Goal: Transaction & Acquisition: Purchase product/service

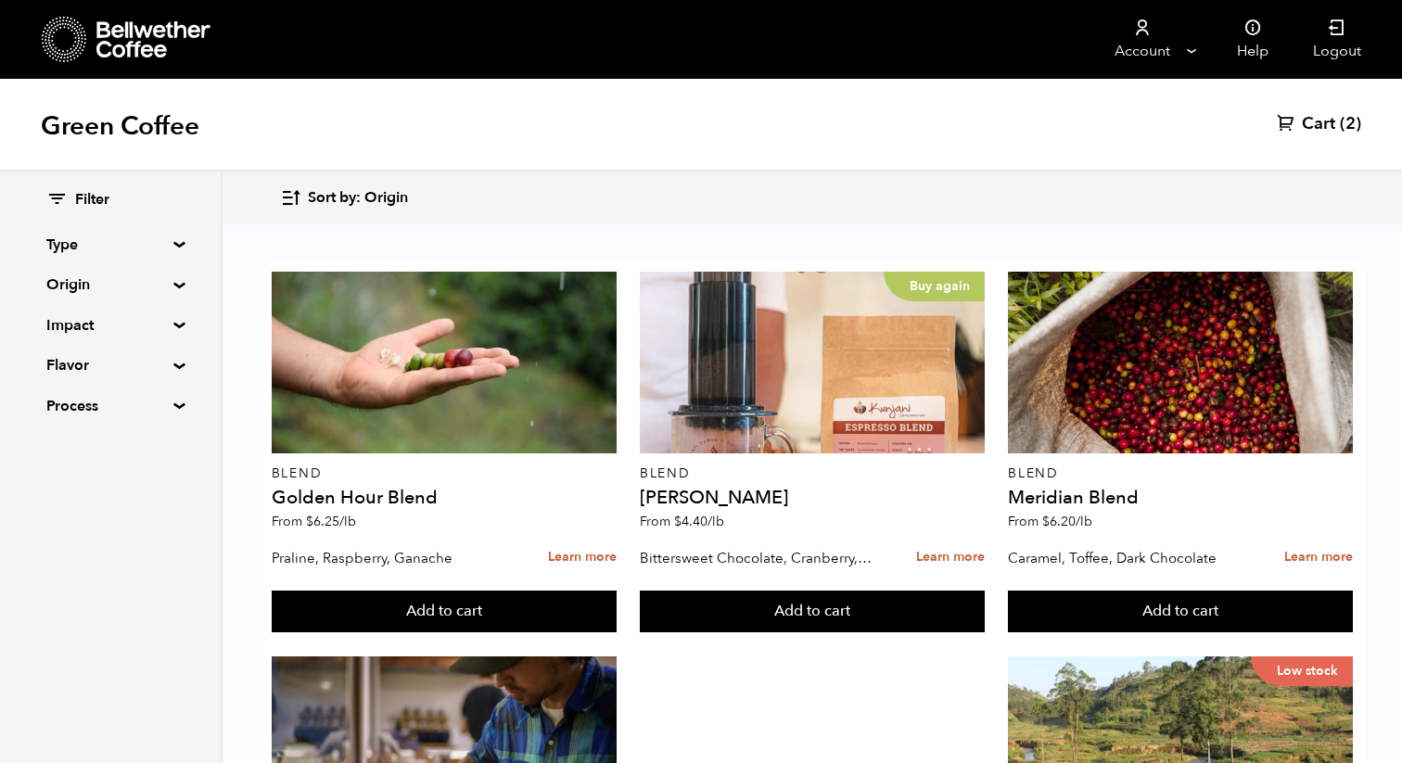
click at [330, 193] on span "Sort by: Origin" at bounding box center [358, 198] width 100 height 20
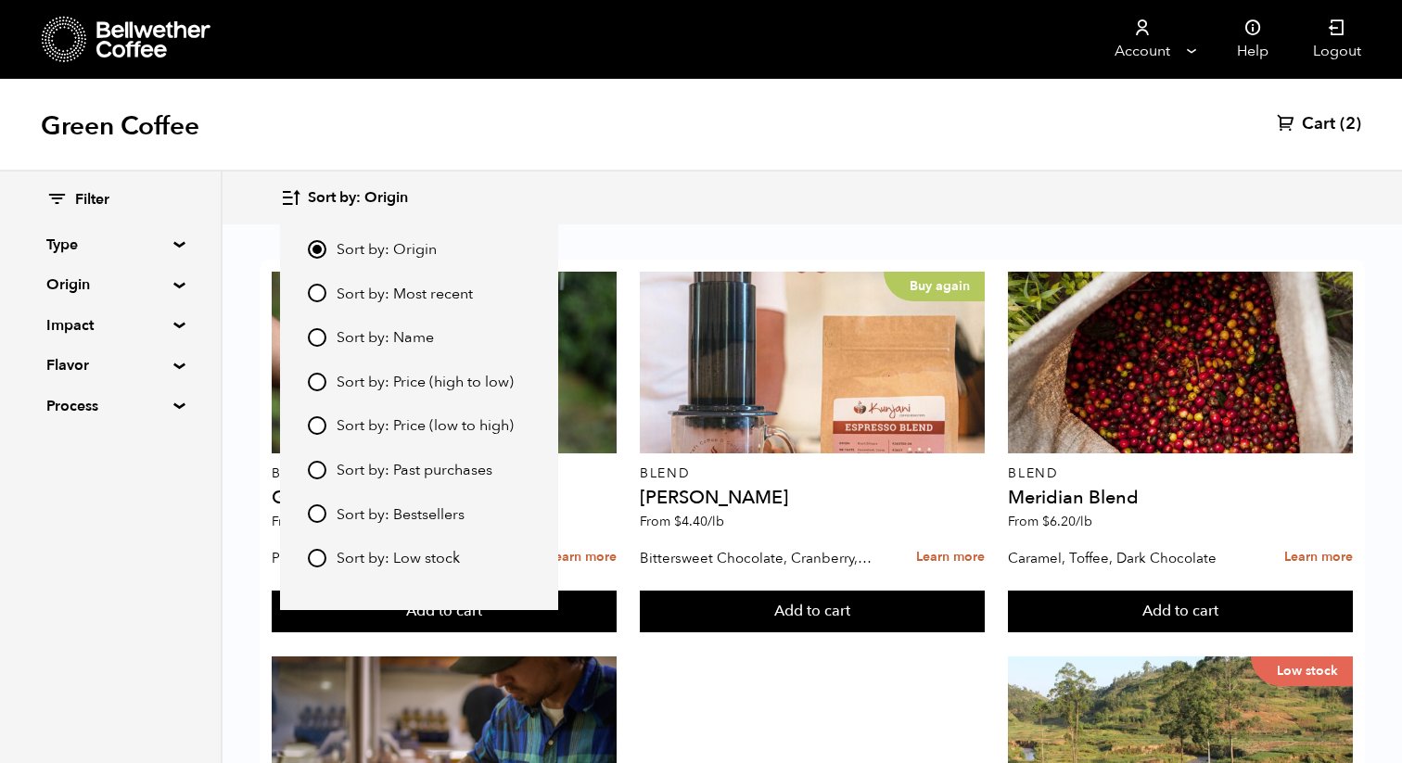
click at [345, 293] on span "Sort by: Most recent" at bounding box center [404, 295] width 136 height 20
click at [326, 293] on input "Sort by: Most recent" at bounding box center [317, 293] width 19 height 19
radio input "true"
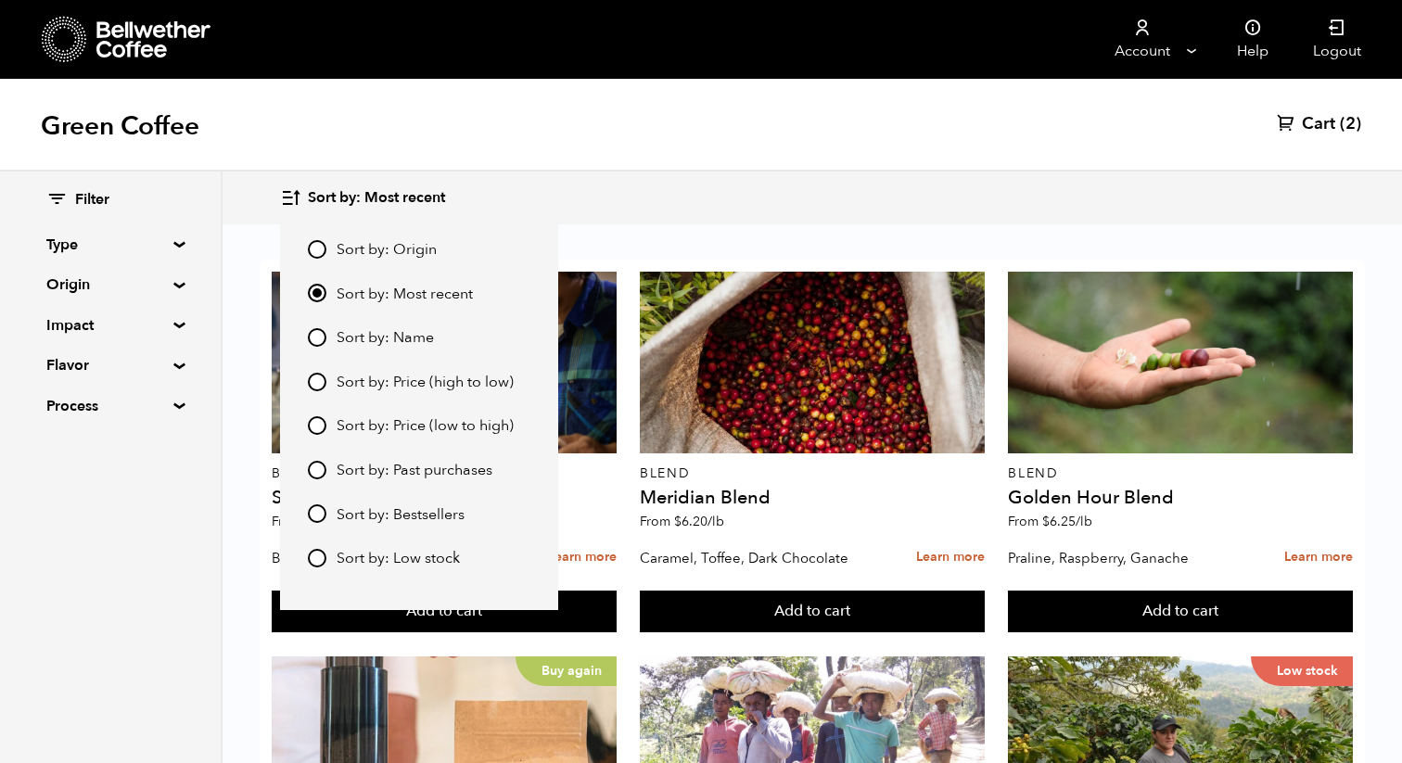
click at [619, 223] on div "Sort by: Most recent Sort by: Origin Sort by: Most recent Sort by: Name Sort by…" at bounding box center [701, 197] width 1402 height 53
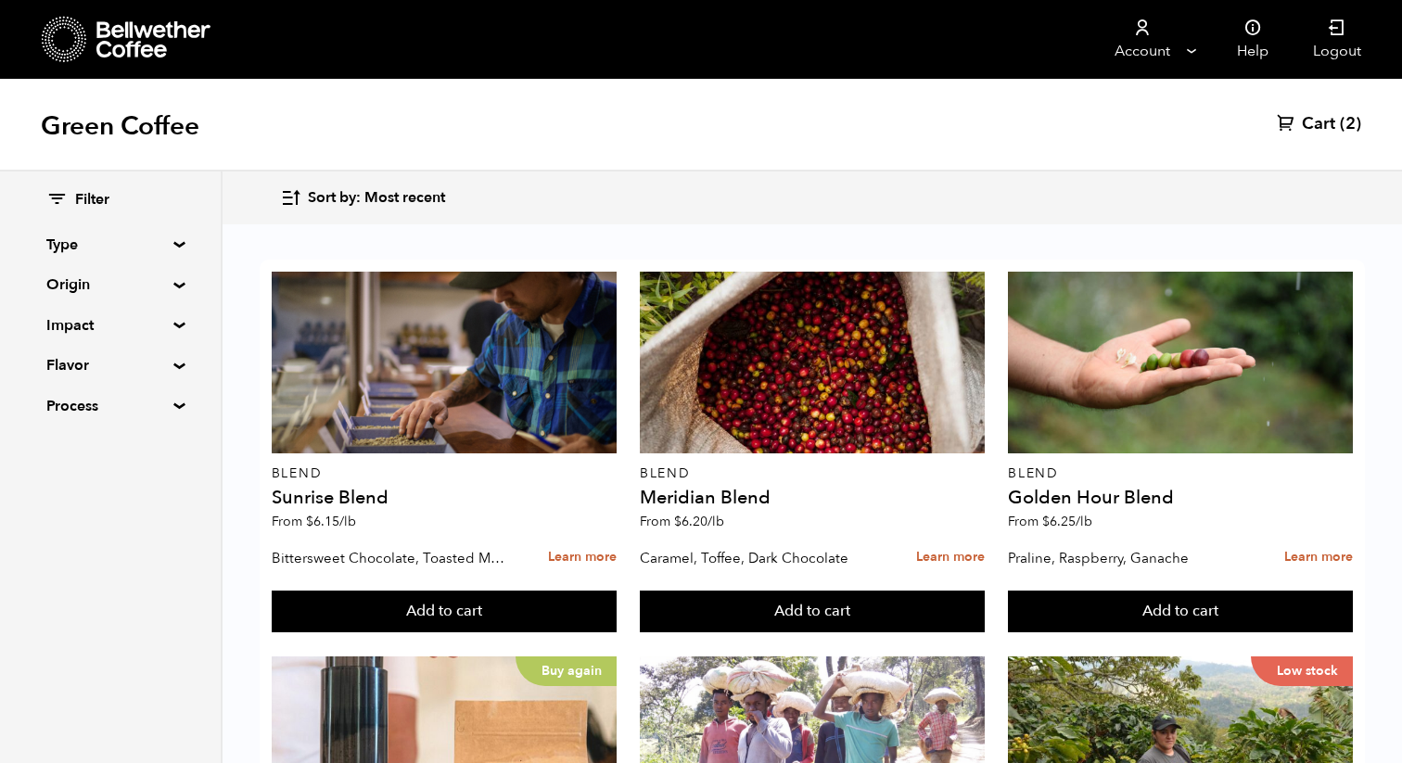
scroll to position [348, 0]
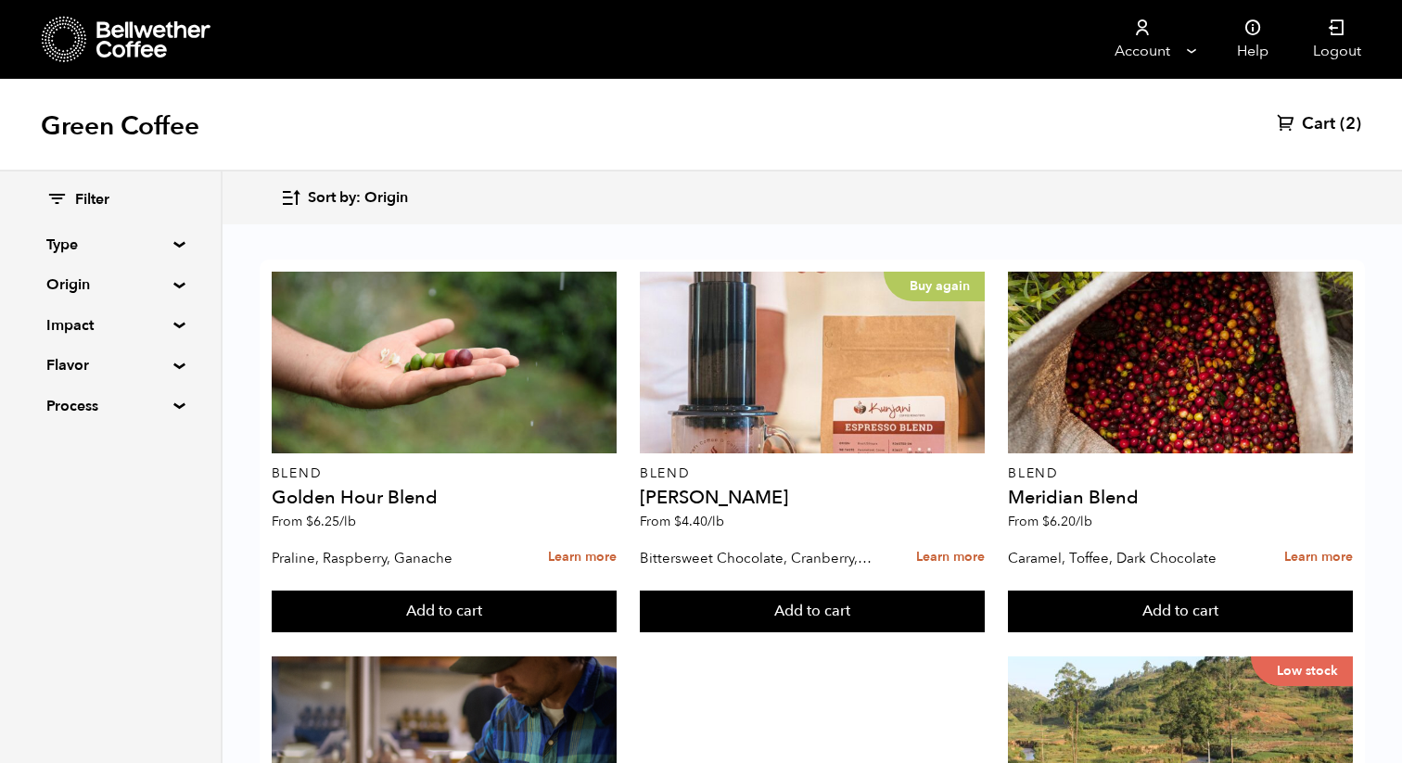
click at [379, 196] on span "Sort by: Origin" at bounding box center [358, 198] width 100 height 20
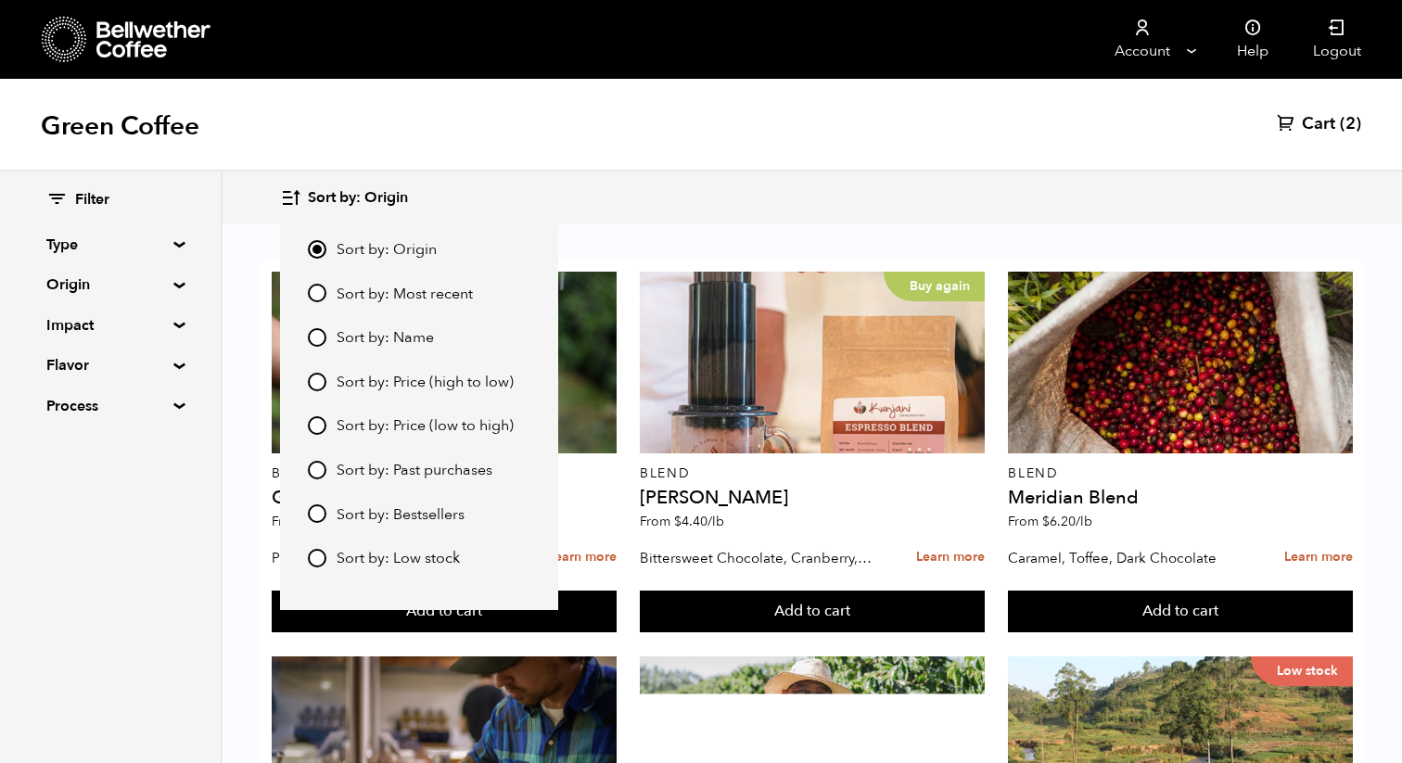
click at [368, 287] on span "Sort by: Most recent" at bounding box center [404, 295] width 136 height 20
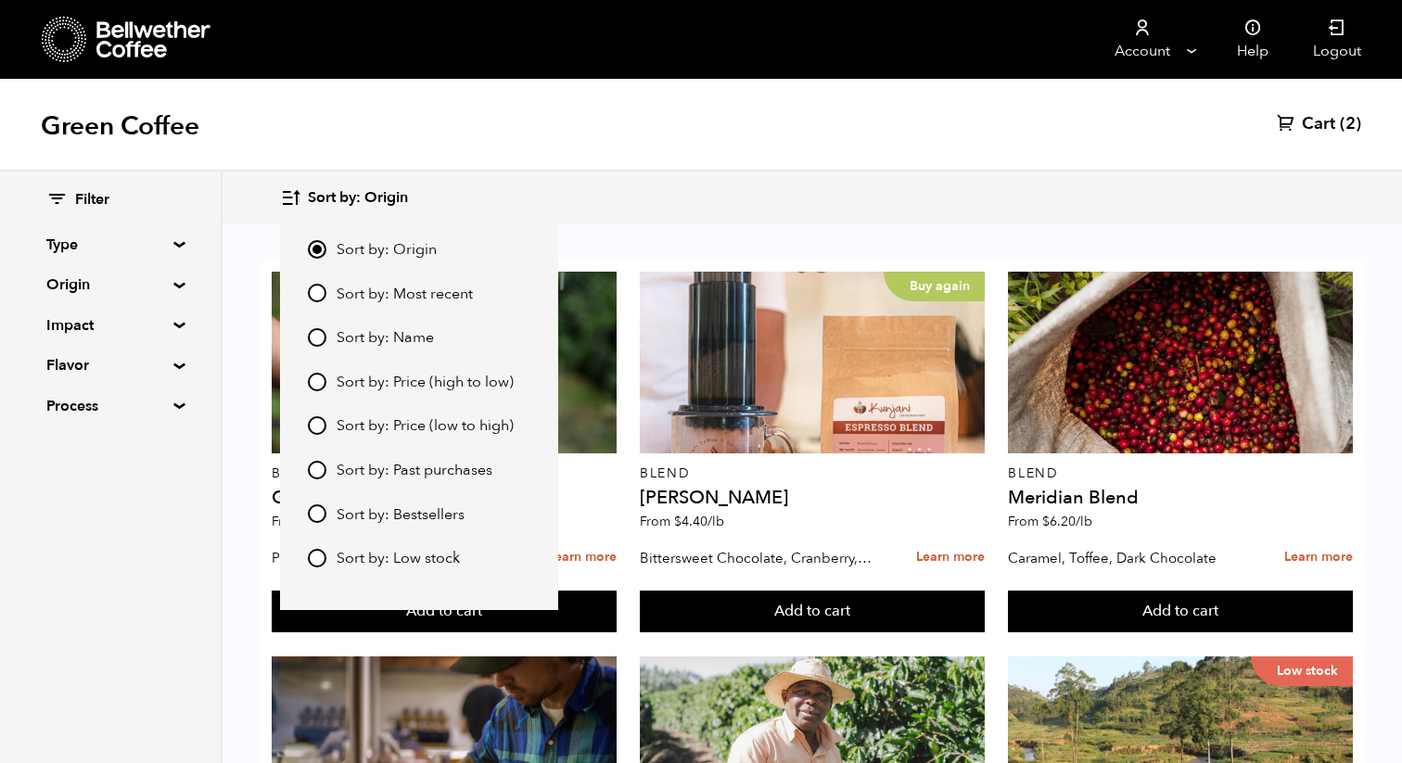
click at [326, 287] on input "Sort by: Most recent" at bounding box center [317, 293] width 19 height 19
radio input "true"
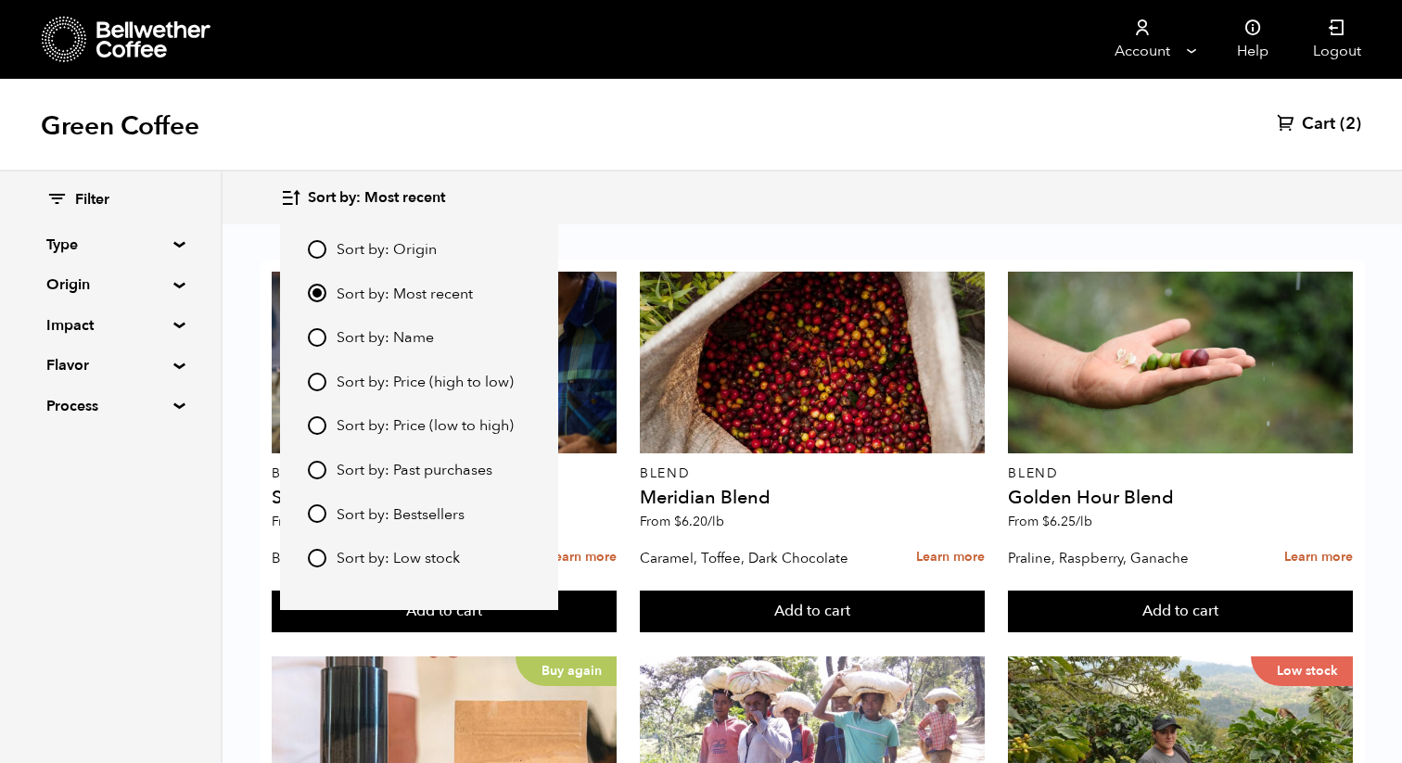
click at [652, 167] on div "Green Coffee Cart (2)" at bounding box center [701, 125] width 1402 height 93
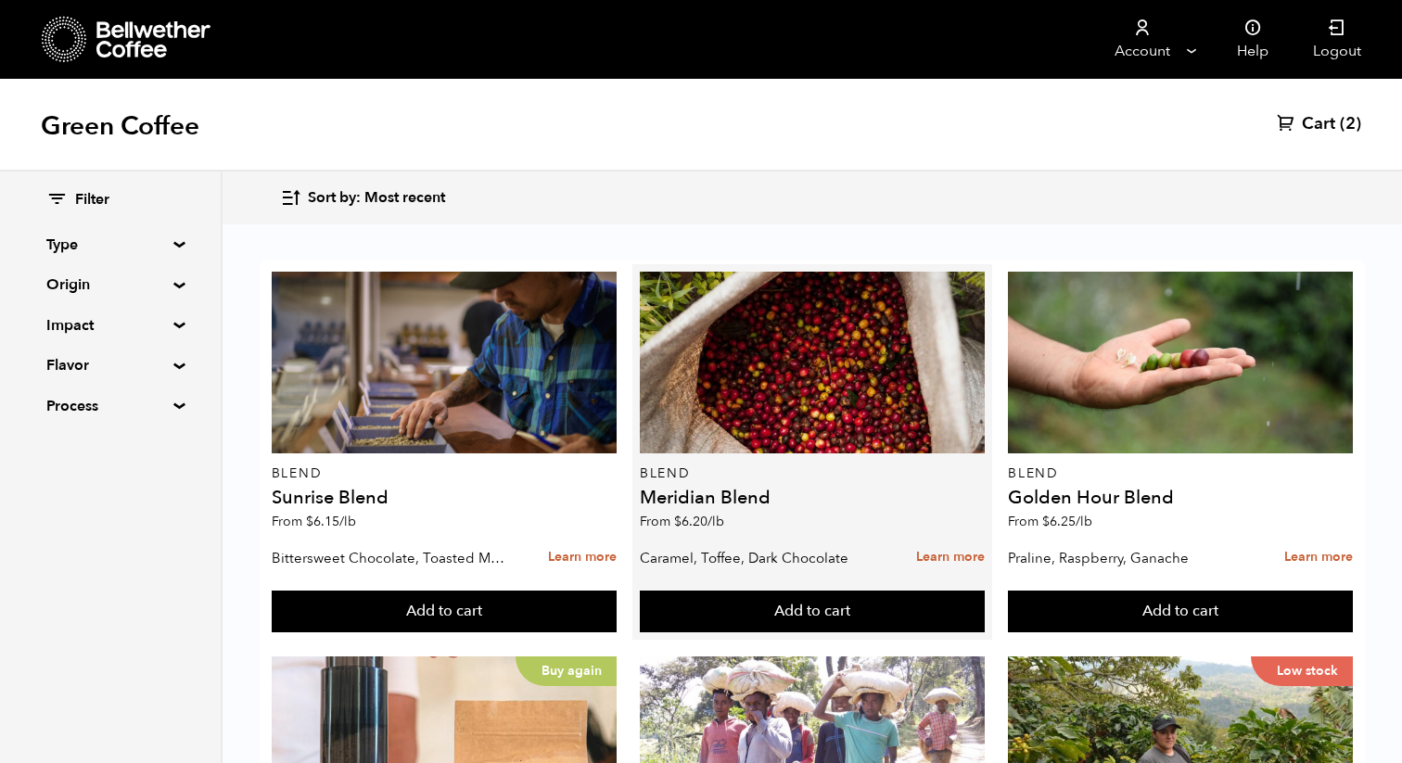
scroll to position [2237, 0]
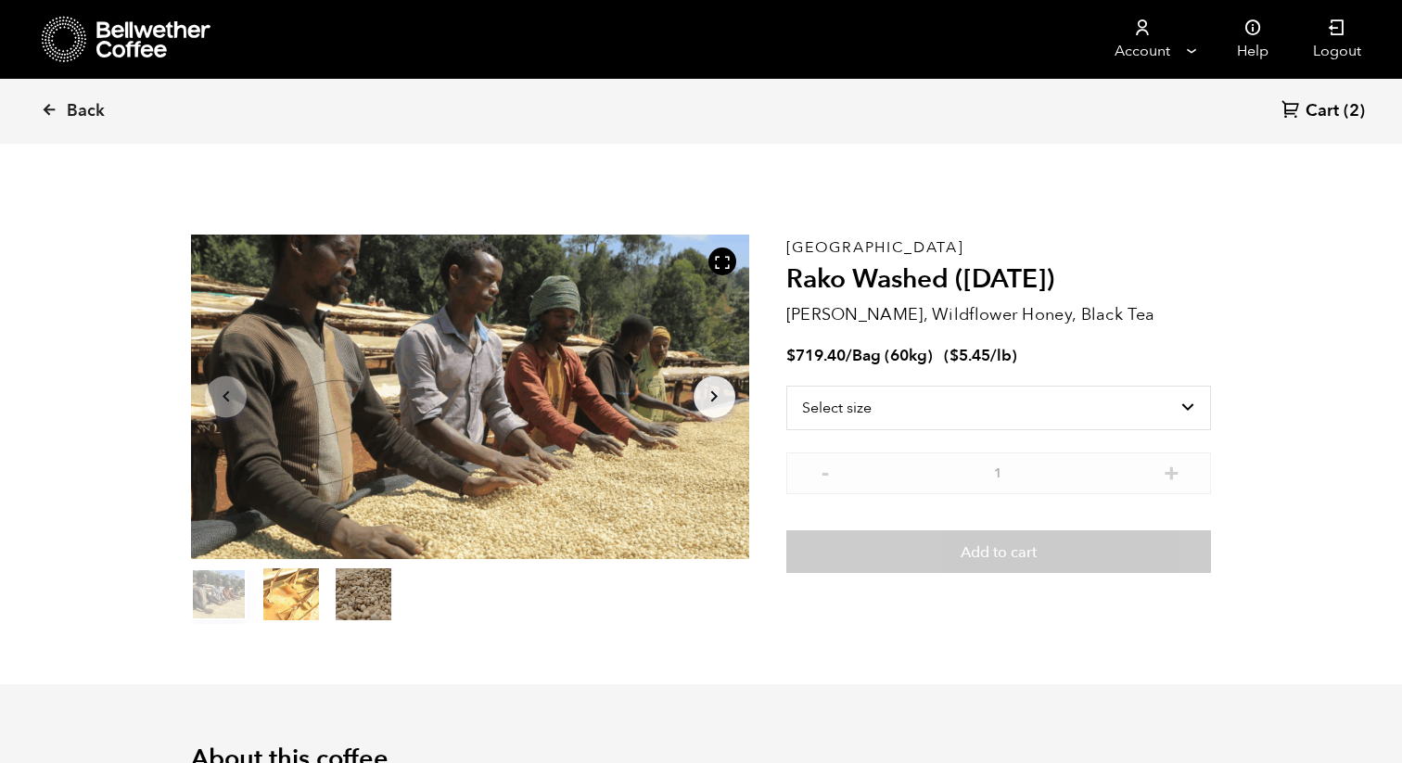
scroll to position [806, 987]
click at [876, 400] on select "Select size Bag (60kg) (132 lbs)" at bounding box center [998, 408] width 425 height 44
select select "bag-3"
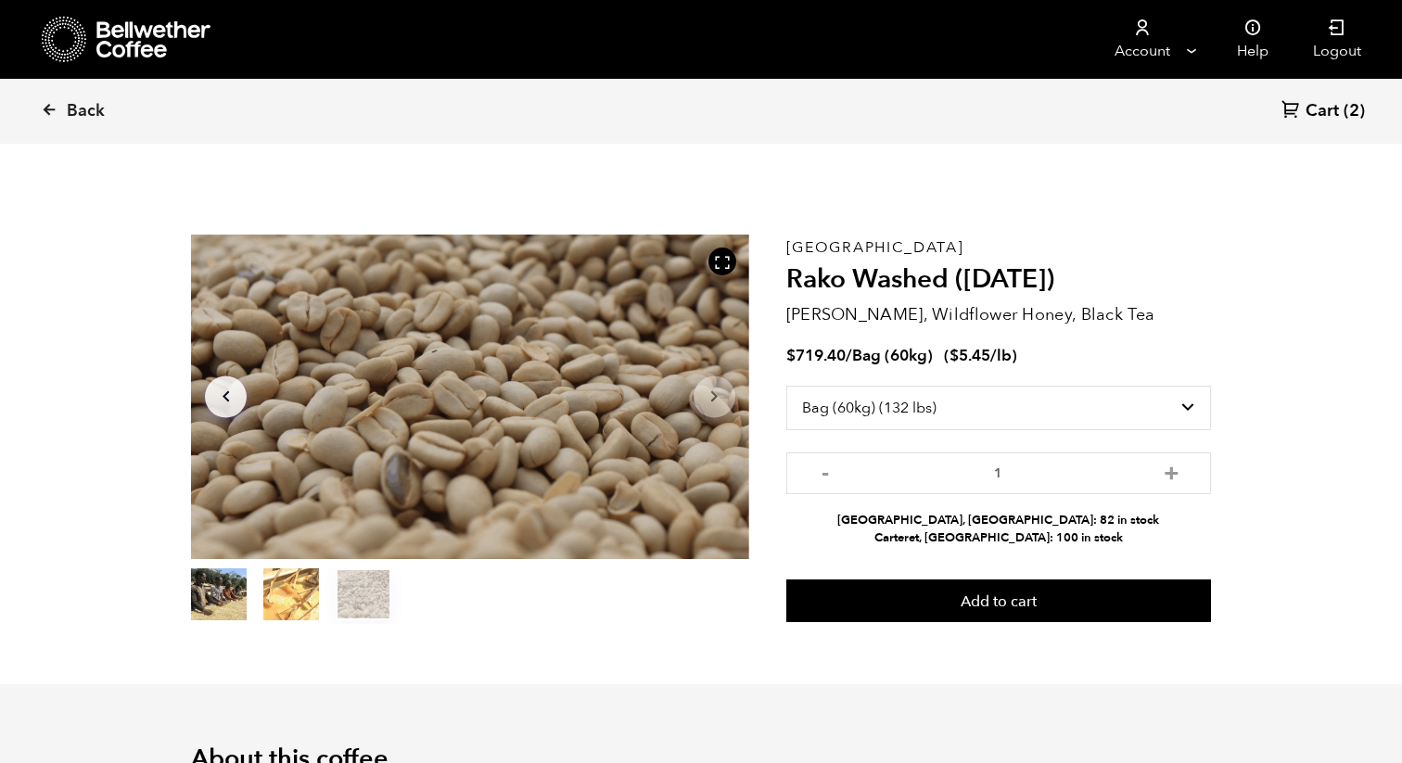
click at [708, 394] on icon "Arrow Right" at bounding box center [714, 397] width 22 height 22
click at [287, 624] on section "Item 3 of 3 Arrow Left Arrow Right item 0 item 1 item 2 Item 3 of 3 Ethiopia Ra…" at bounding box center [701, 429] width 1112 height 510
click at [287, 611] on button "item 1" at bounding box center [291, 598] width 56 height 52
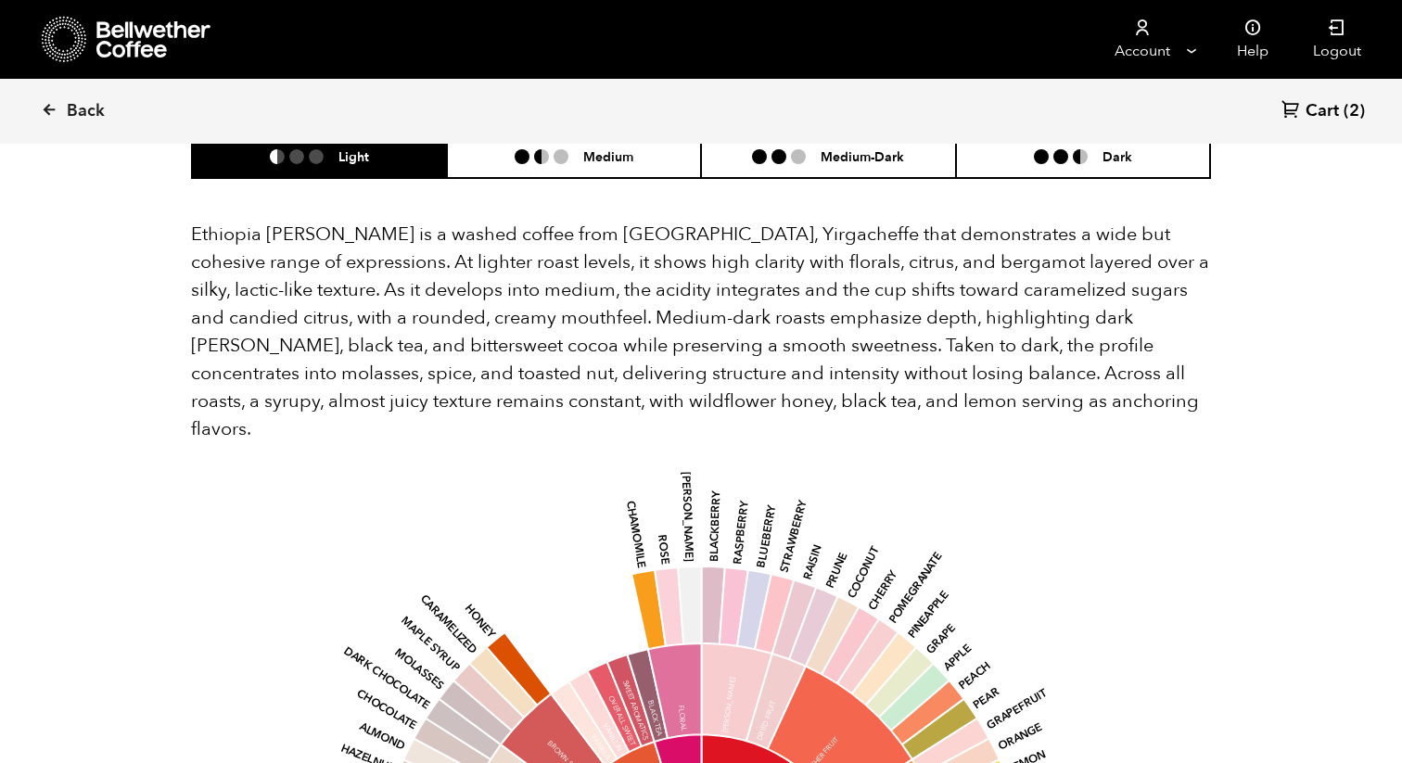
scroll to position [1204, 0]
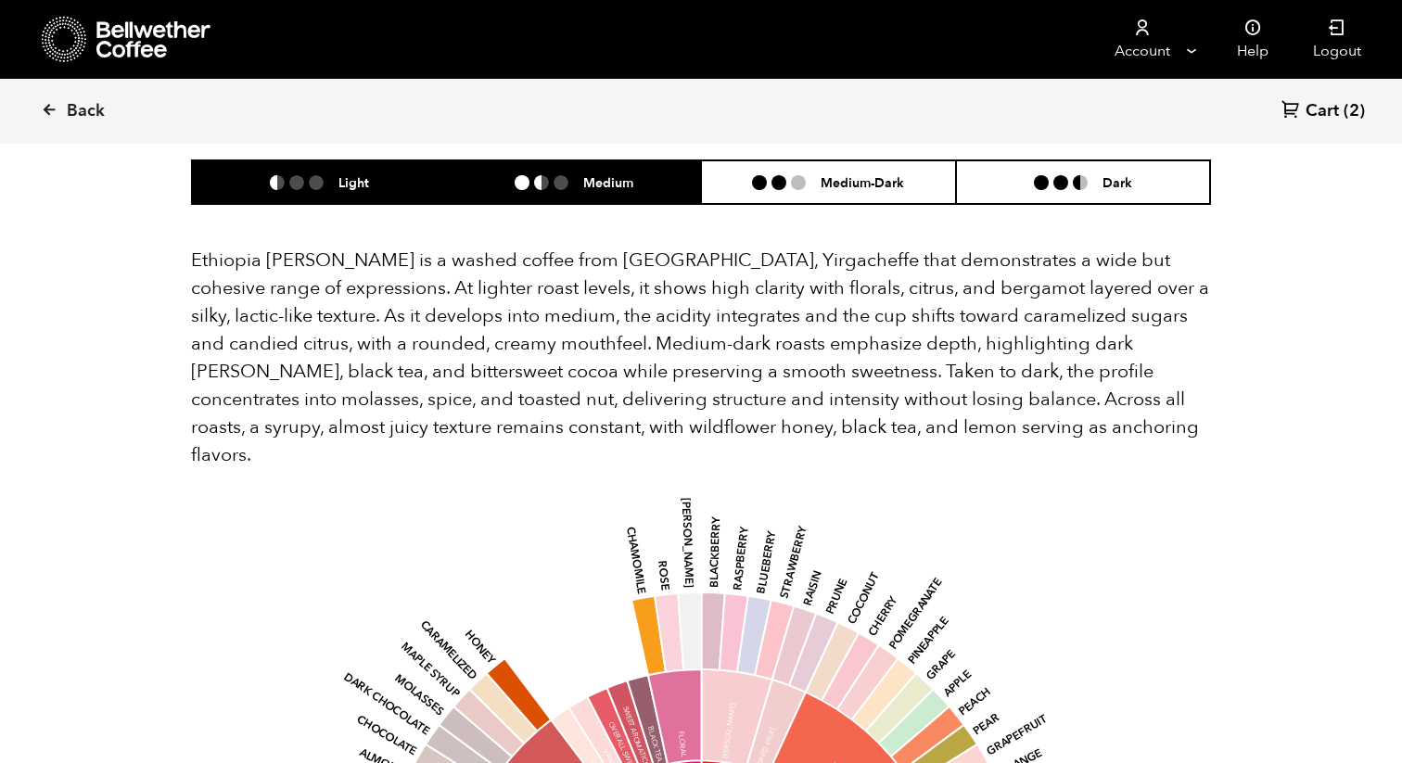
click at [535, 171] on li "Medium" at bounding box center [574, 182] width 255 height 44
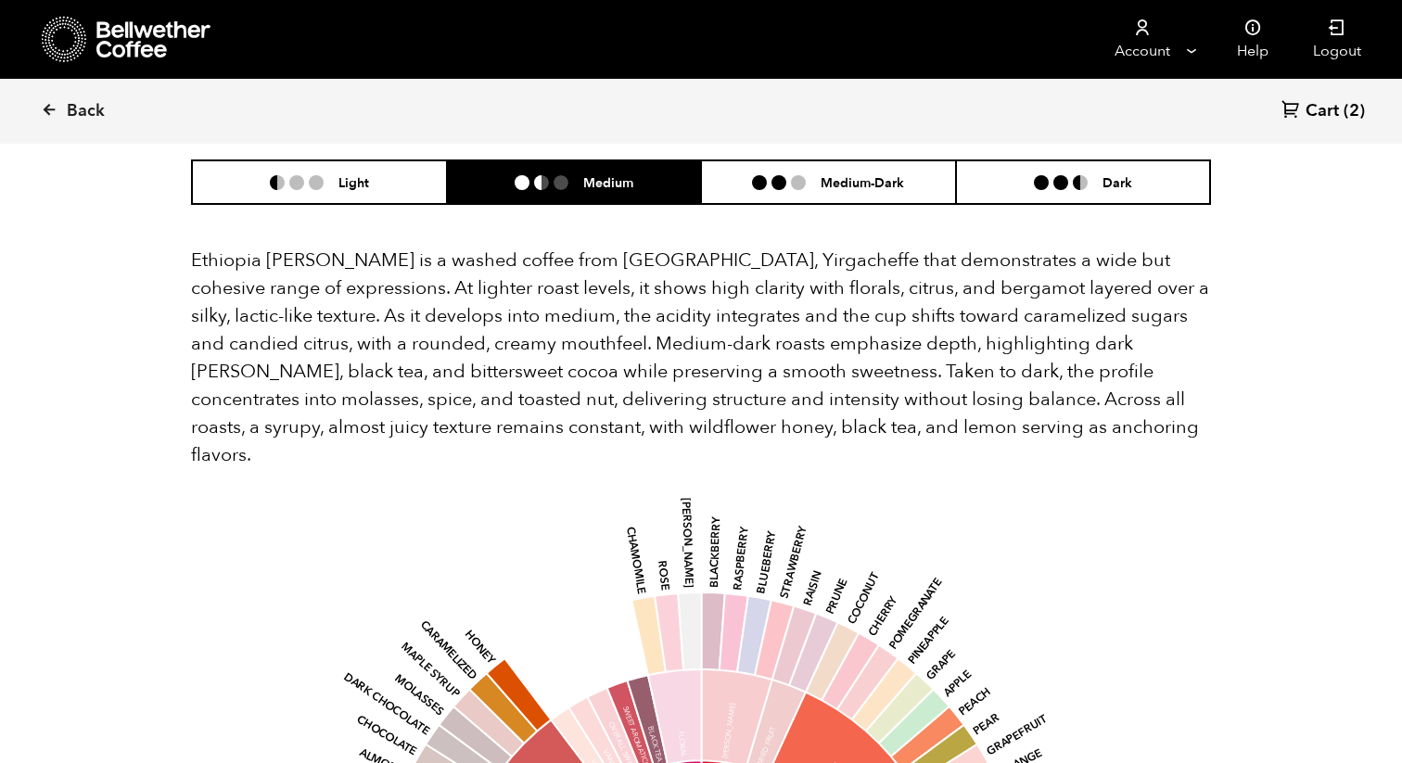
click at [763, 233] on div "Ethiopia Rako is a washed coffee from Kochere, Yirgacheffe that demonstrates a …" at bounding box center [701, 763] width 1020 height 1061
click at [768, 205] on div "Ethiopia Rako is a washed coffee from Kochere, Yirgacheffe that demonstrates a …" at bounding box center [701, 759] width 1020 height 1108
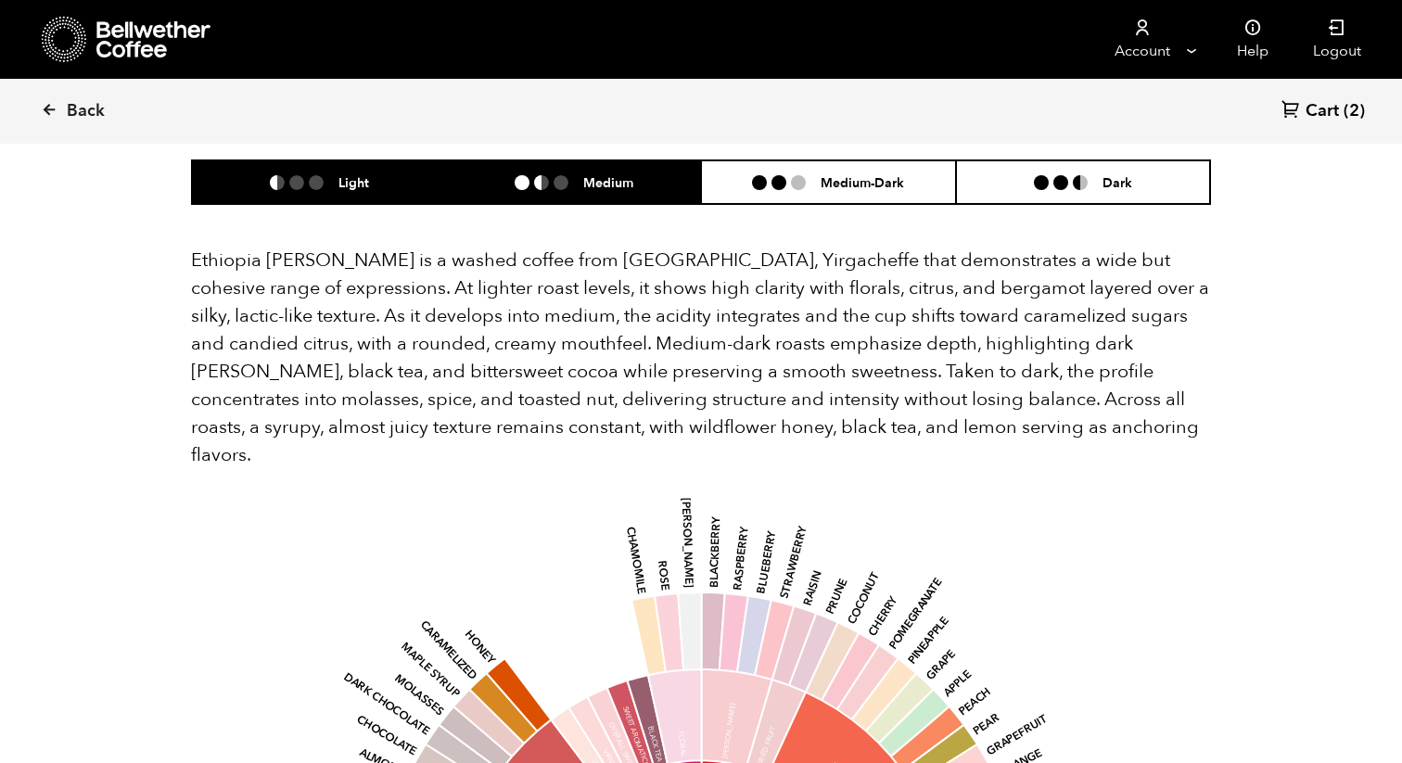
click at [421, 162] on li "Light" at bounding box center [319, 182] width 255 height 44
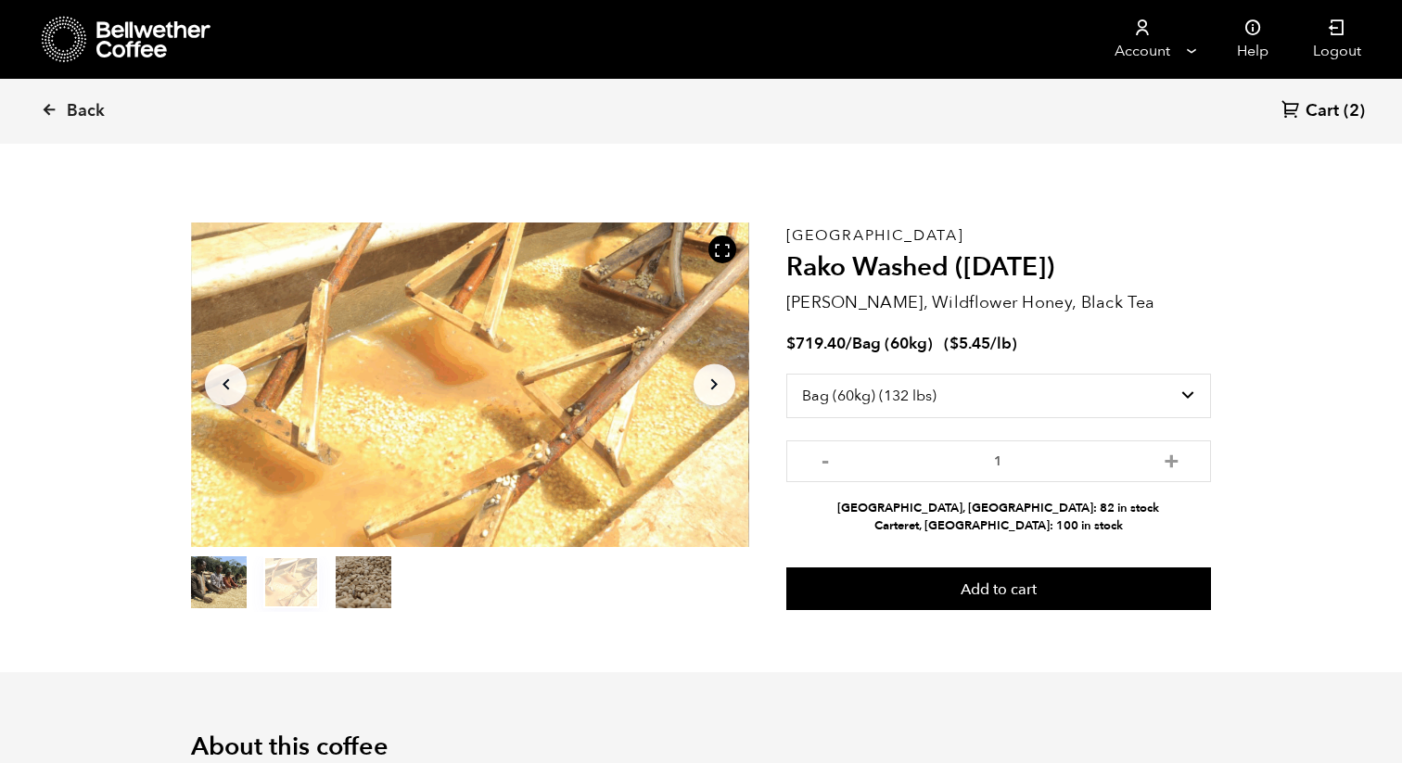
scroll to position [0, 0]
